Goal: Check status: Check status

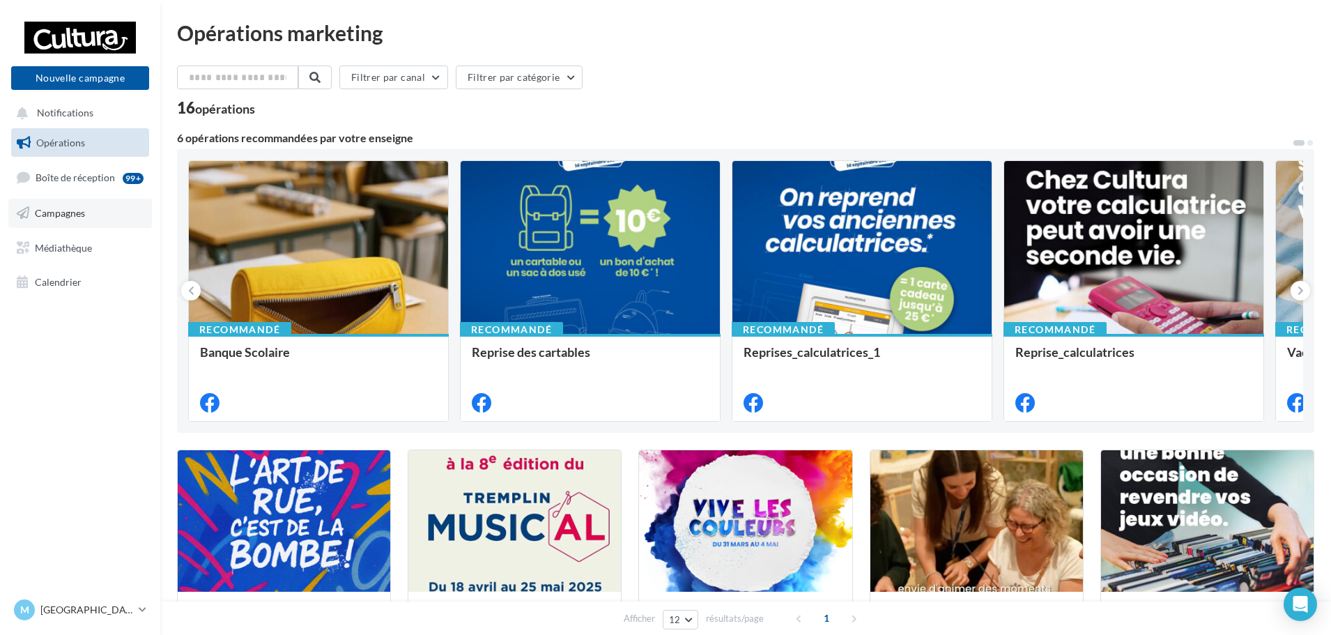
click at [68, 210] on span "Campagnes" at bounding box center [60, 213] width 50 height 12
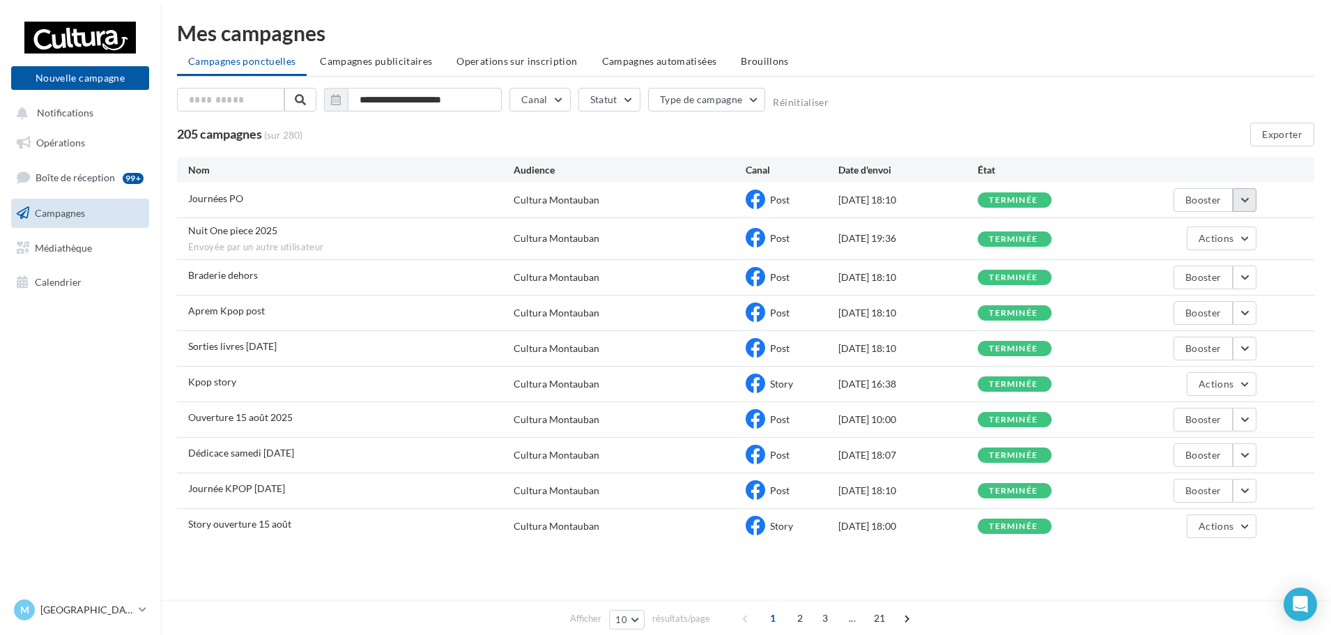
click at [1253, 206] on button "button" at bounding box center [1245, 200] width 24 height 24
click at [1180, 229] on button "Voir les résultats" at bounding box center [1186, 233] width 139 height 36
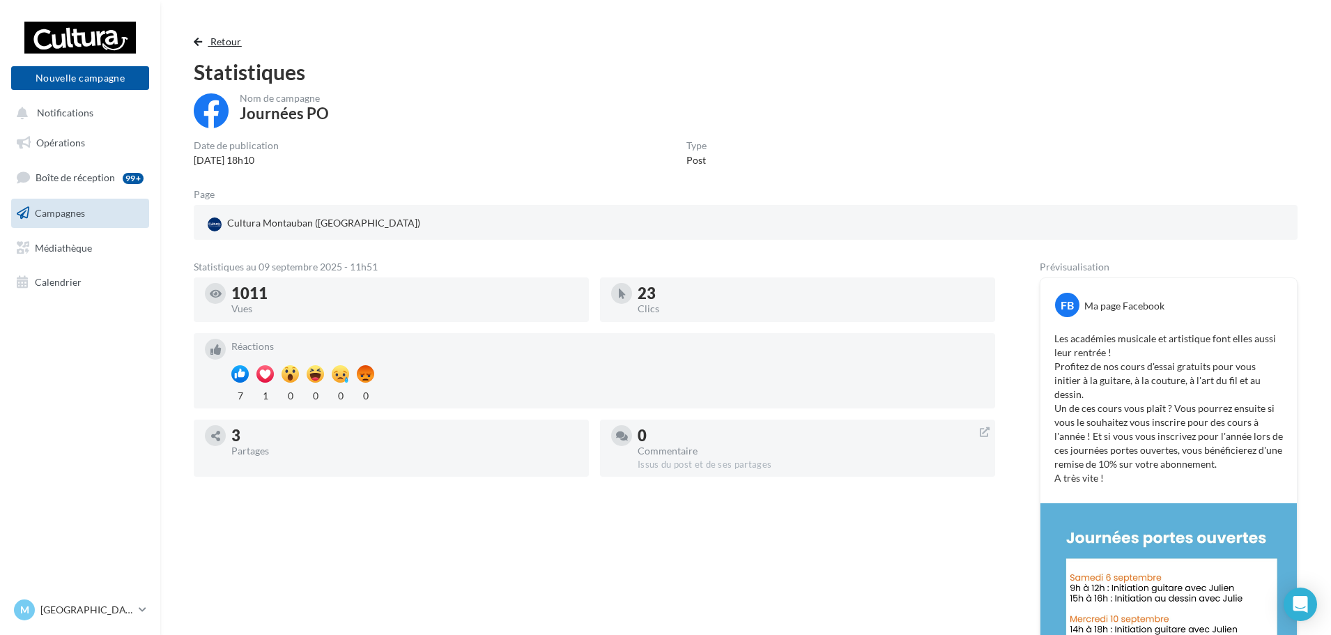
click at [206, 38] on button "Retour" at bounding box center [221, 41] width 54 height 17
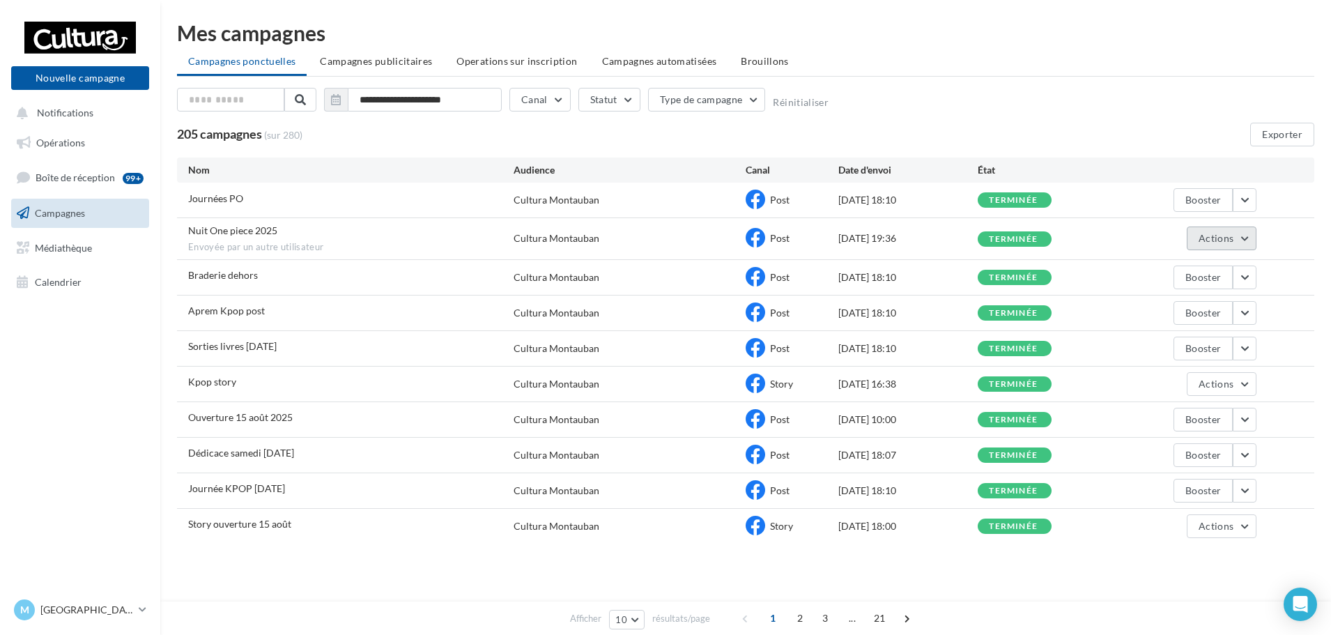
click at [1243, 238] on button "Actions" at bounding box center [1222, 238] width 70 height 24
click at [1192, 265] on button "Voir les résultats" at bounding box center [1186, 271] width 139 height 36
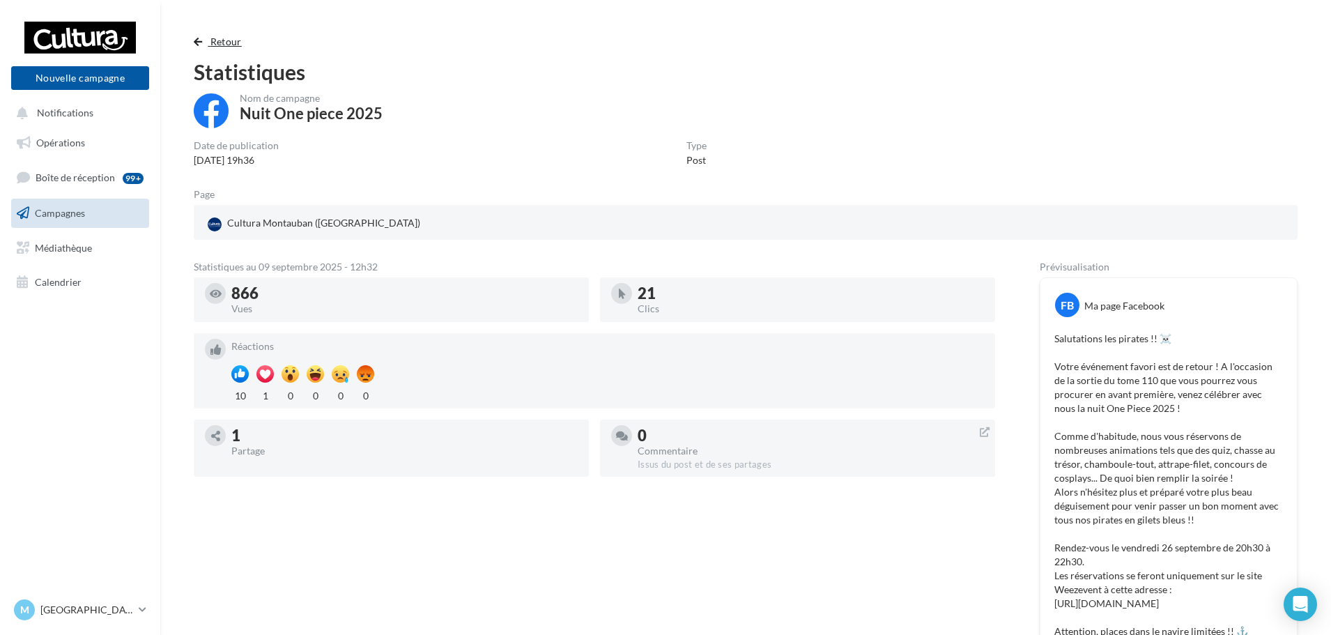
click at [213, 43] on span "Retour" at bounding box center [225, 42] width 31 height 12
